Goal: Find specific page/section: Find specific page/section

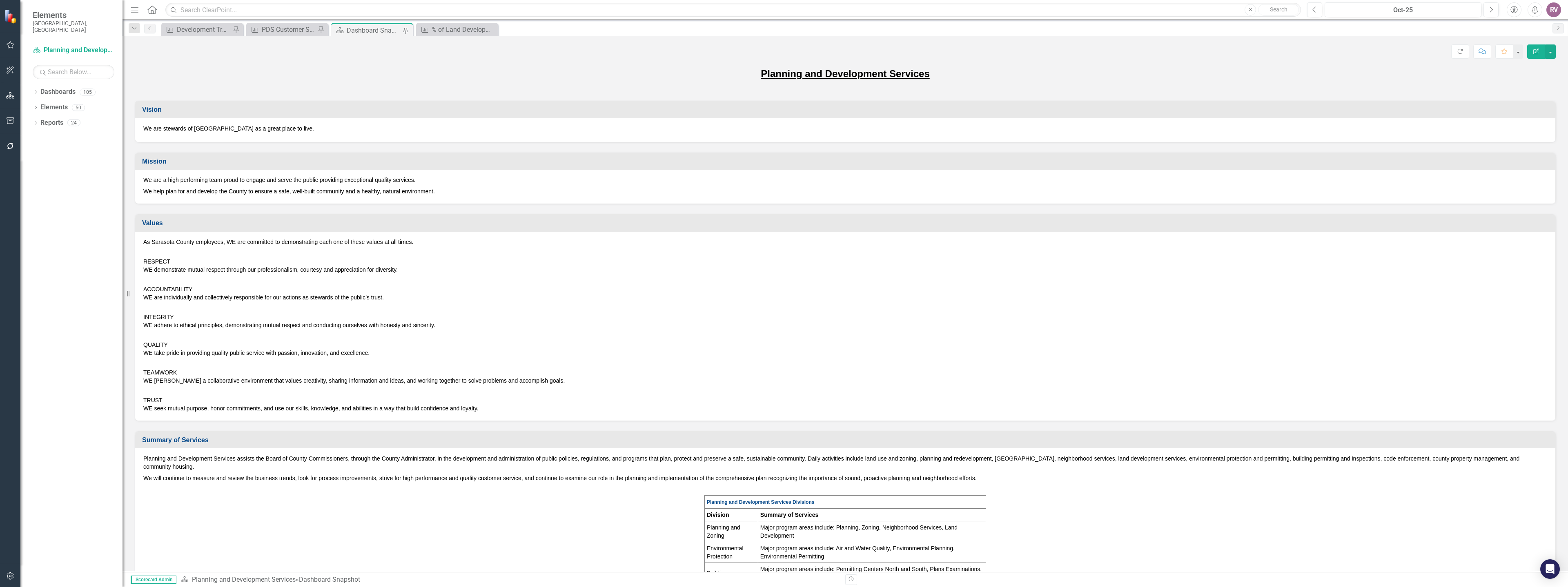
scroll to position [327, 0]
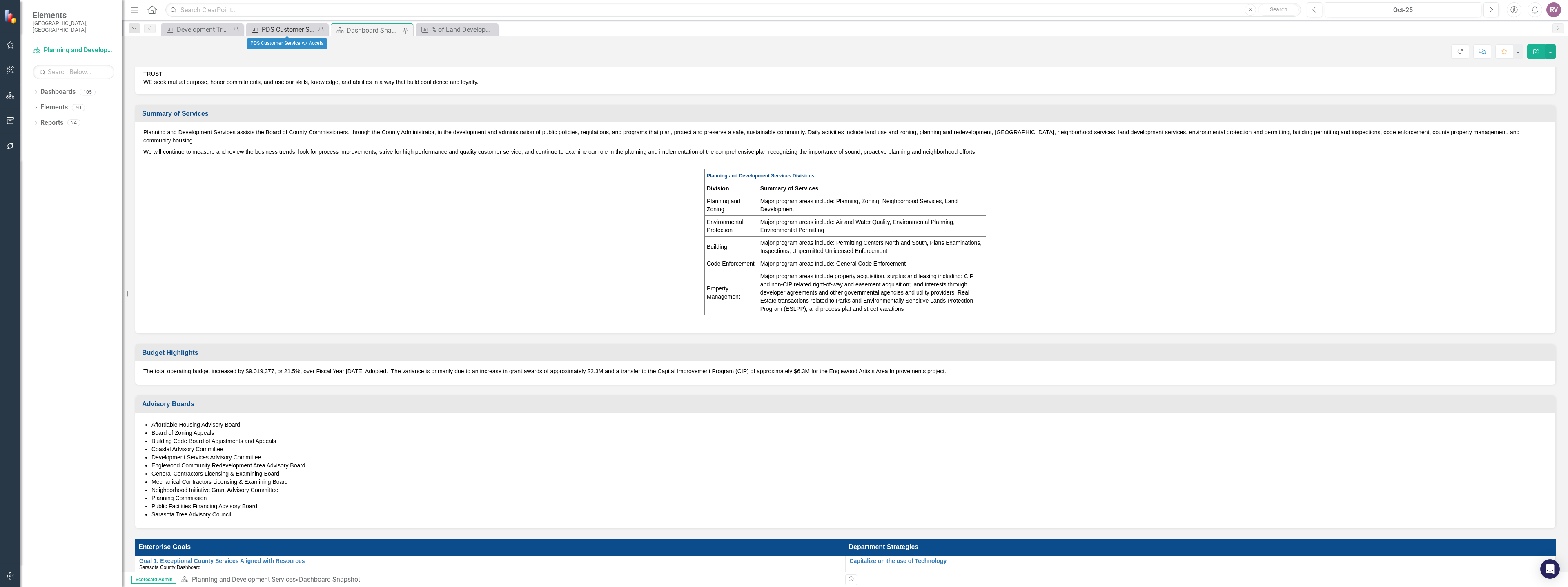
click at [294, 31] on div "PDS Customer Service w/ Accela" at bounding box center [289, 29] width 54 height 10
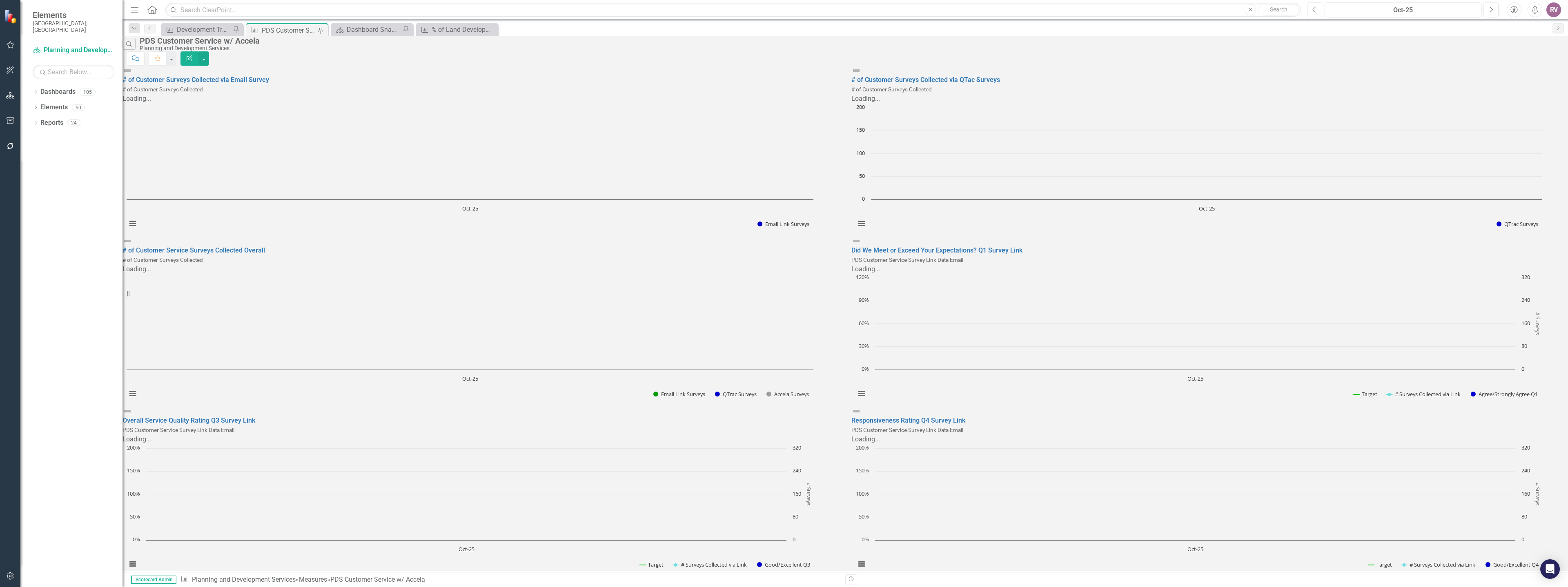
click at [1313, 9] on icon "Previous" at bounding box center [1314, 10] width 4 height 7
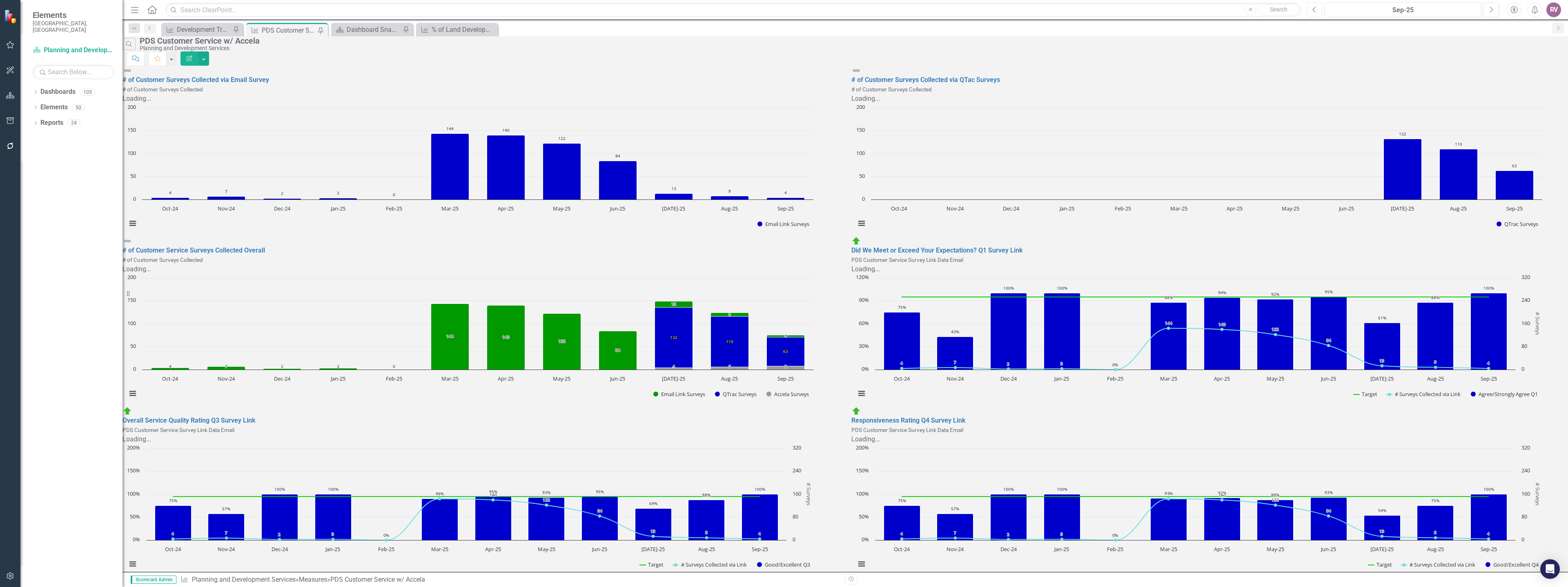
scroll to position [561, 0]
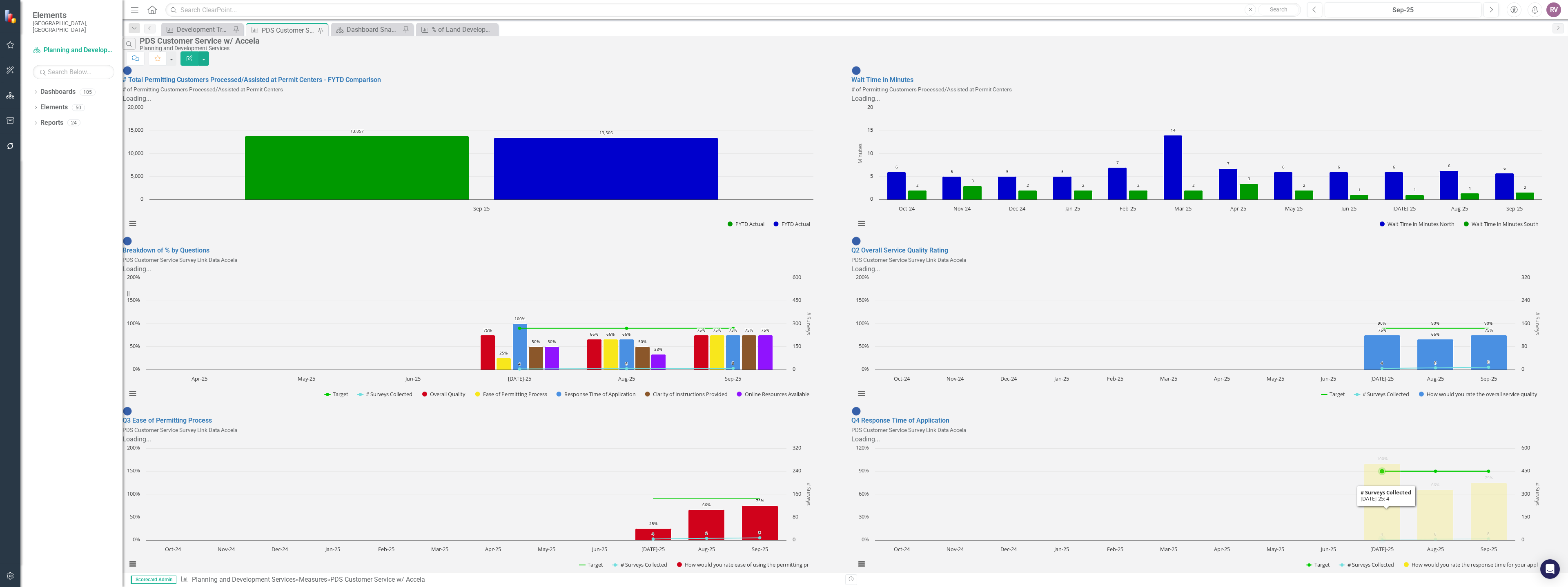
scroll to position [215, 0]
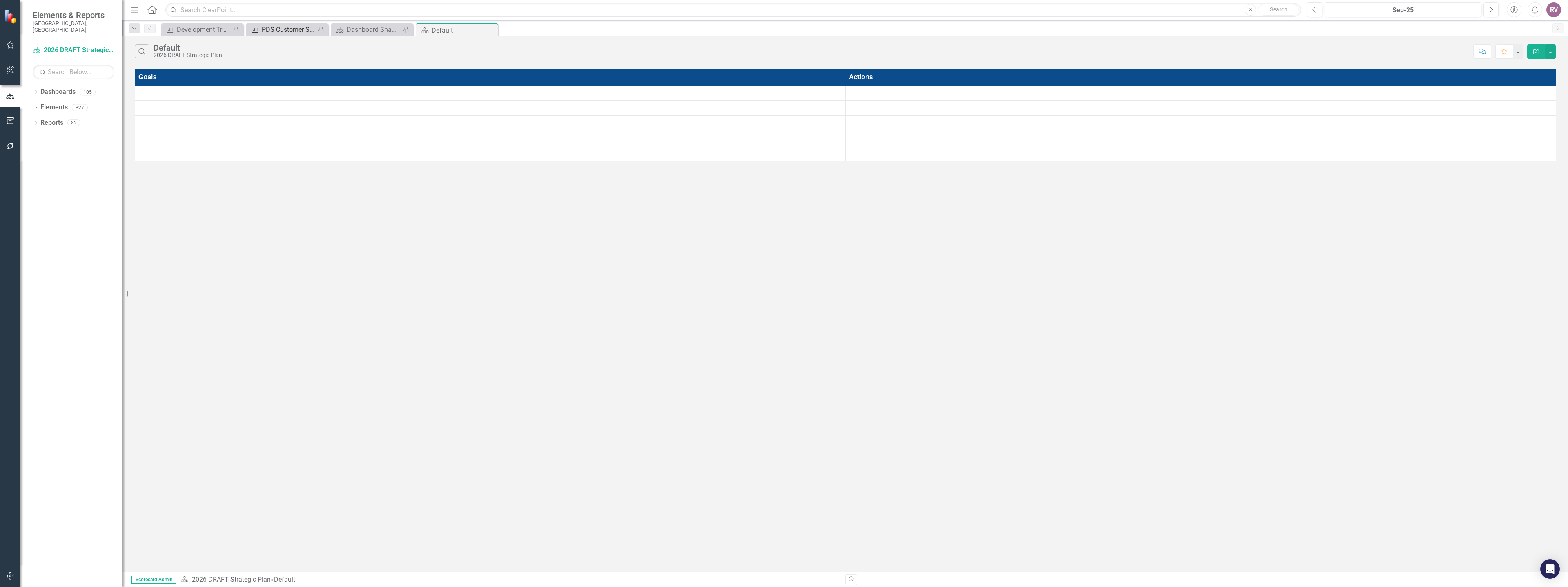
click at [294, 27] on div "PDS Customer Service w/ Accela" at bounding box center [289, 29] width 54 height 10
